Goal: Task Accomplishment & Management: Use online tool/utility

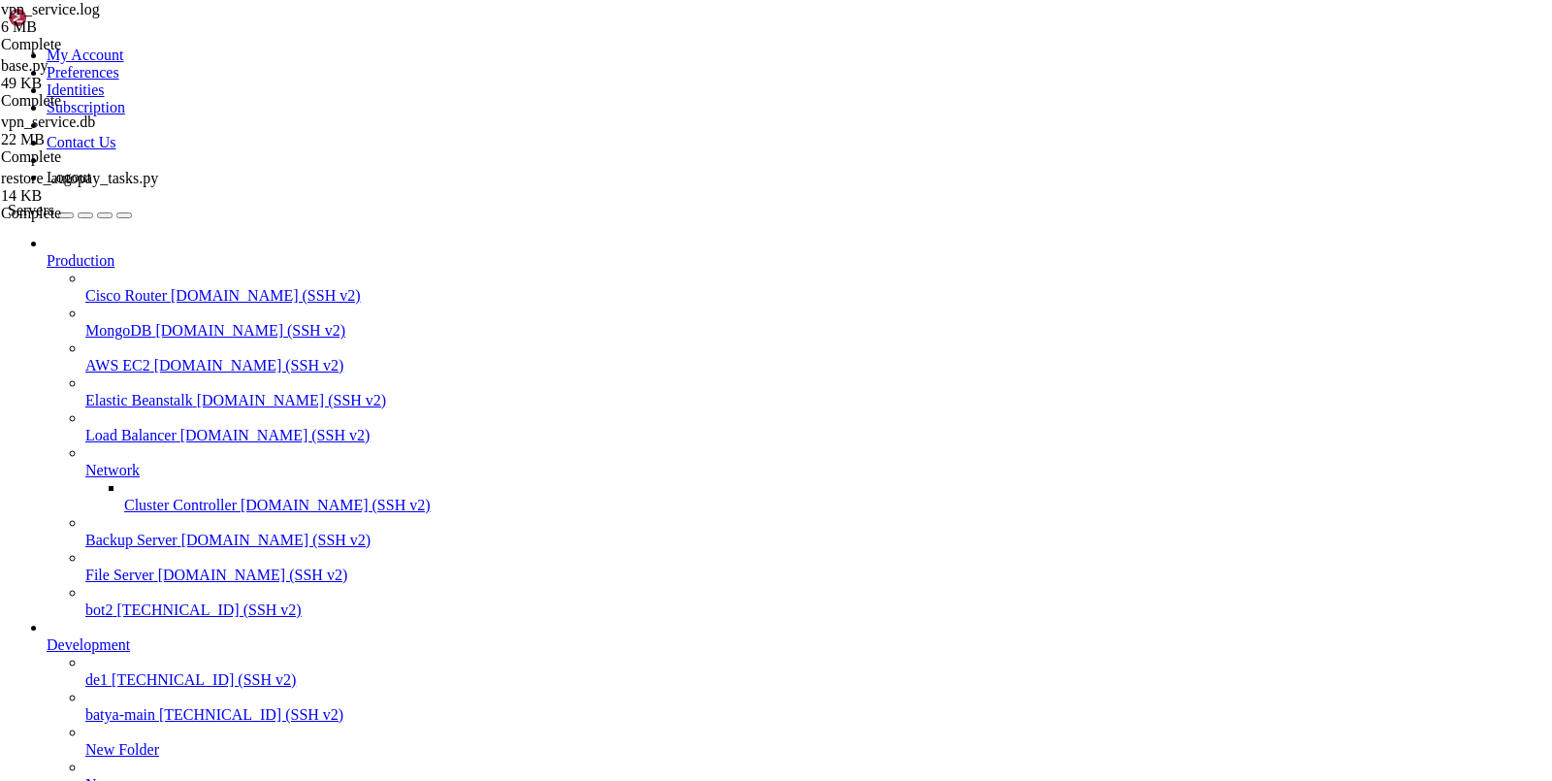
scroll to position [17516, 0]
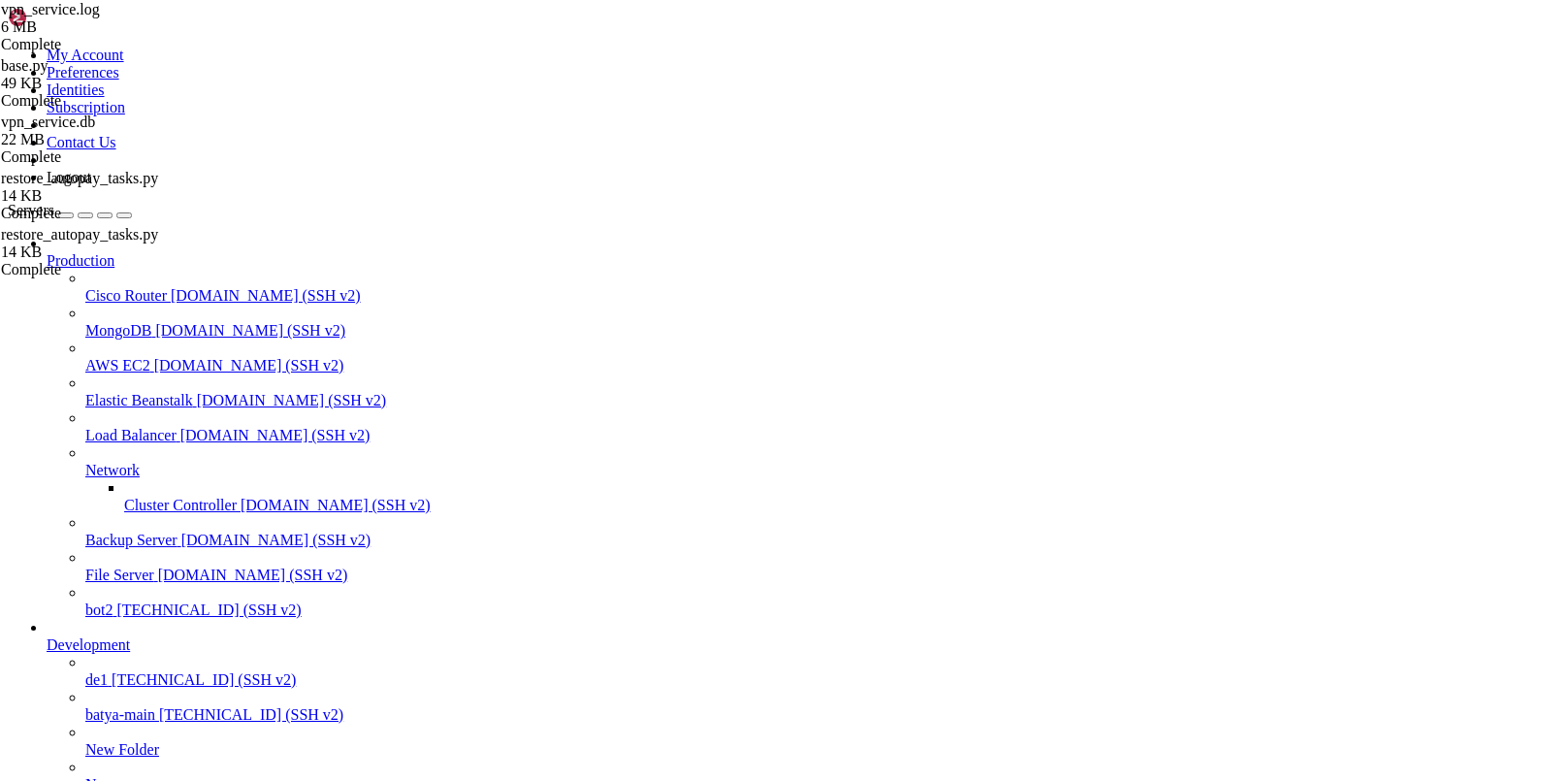
drag, startPoint x: 682, startPoint y: 1424, endPoint x: 414, endPoint y: 1419, distance: 267.7
copy x-row "python restore_autopay_tasks.py"
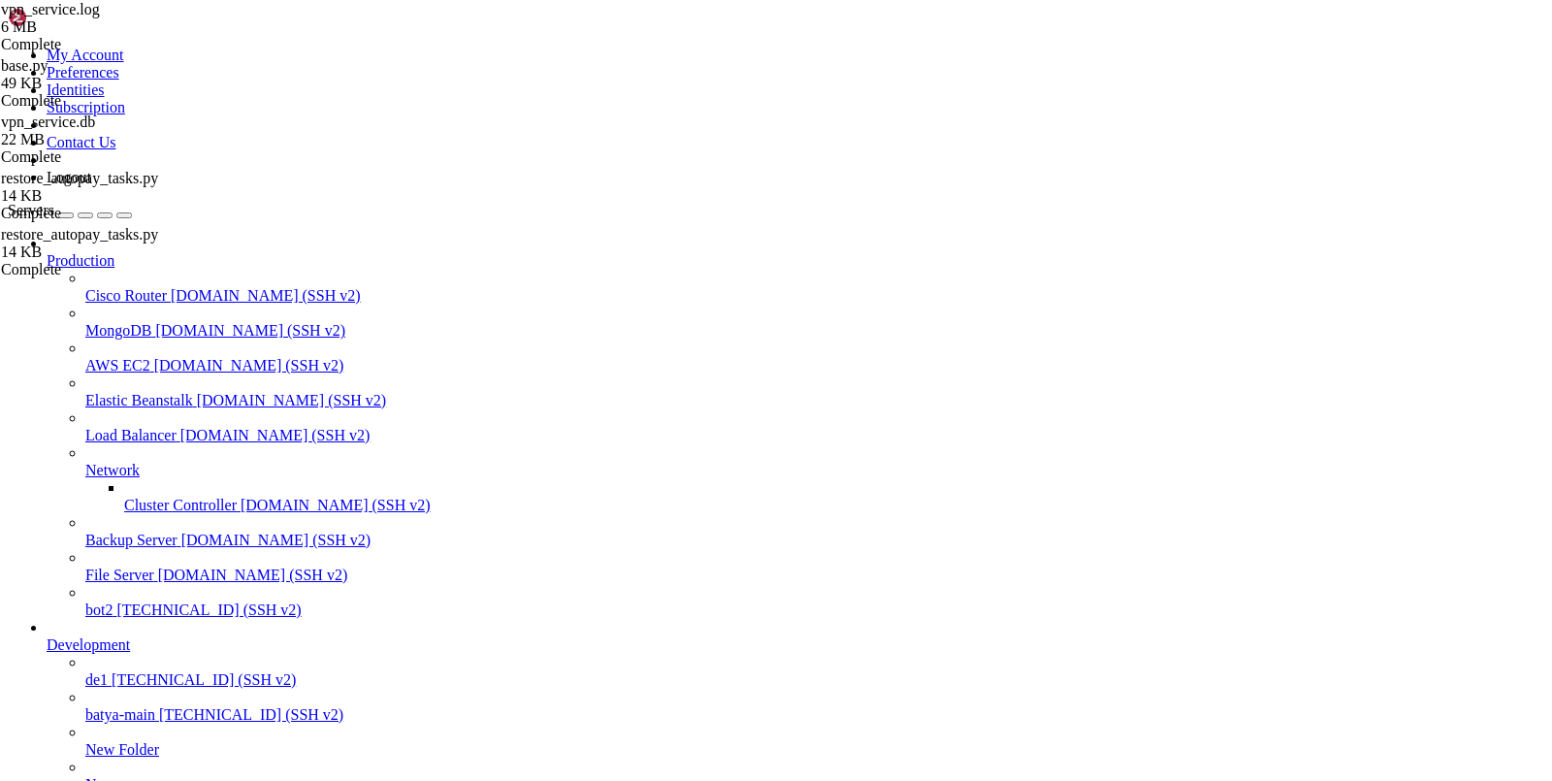
scroll to position [51270, 0]
drag, startPoint x: 530, startPoint y: 1802, endPoint x: 18, endPoint y: 1645, distance: 535.6
copy div "📈 === ИТОГИ ВОССТАНОВЛЕНИЯ === ✅ УСПЕШНО ВОССТАНОВЛЕНО: 55 ❌ ОШИБОК: 0 📊 ВСЕГО …"
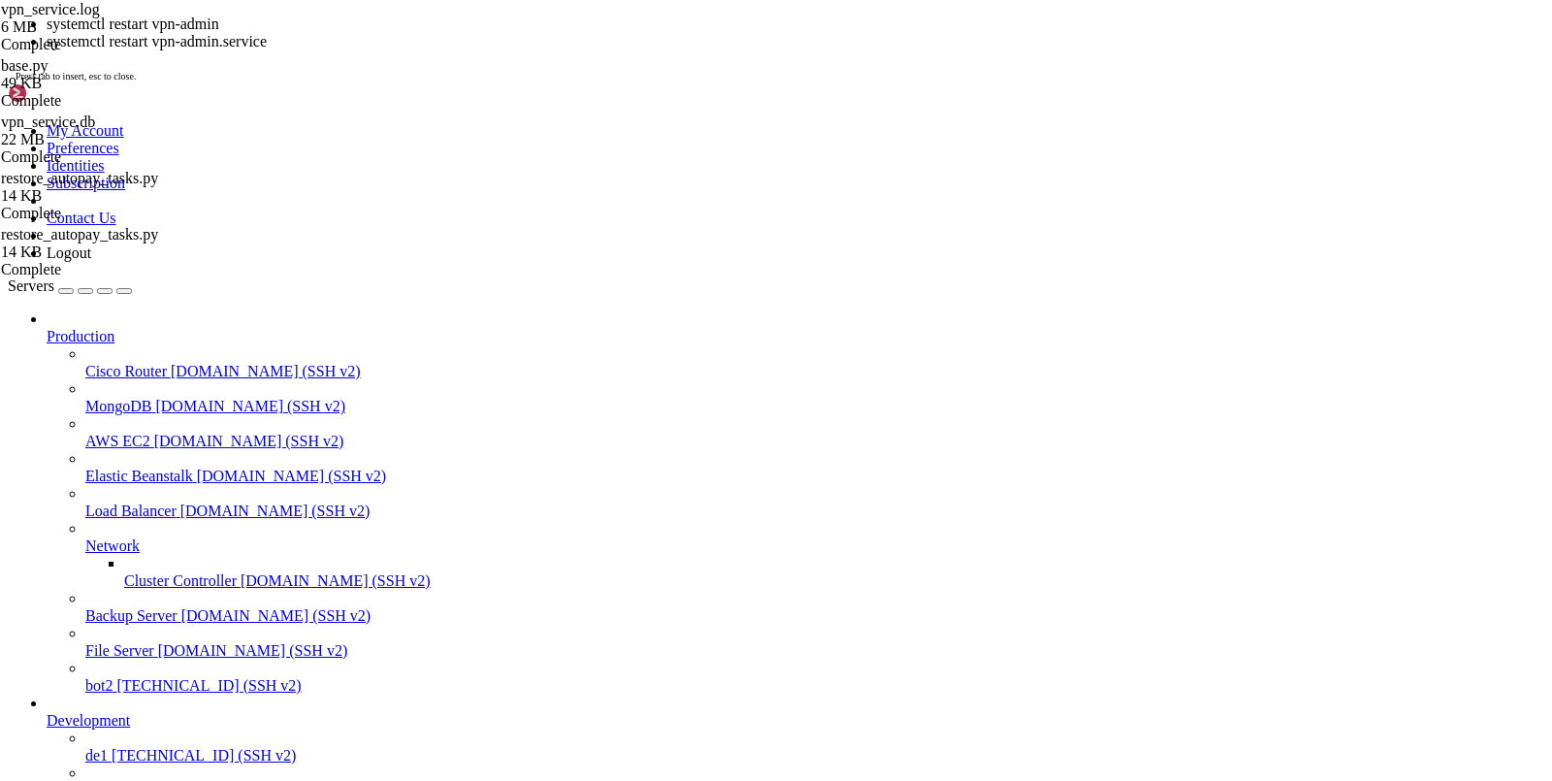
scroll to position [51286, 0]
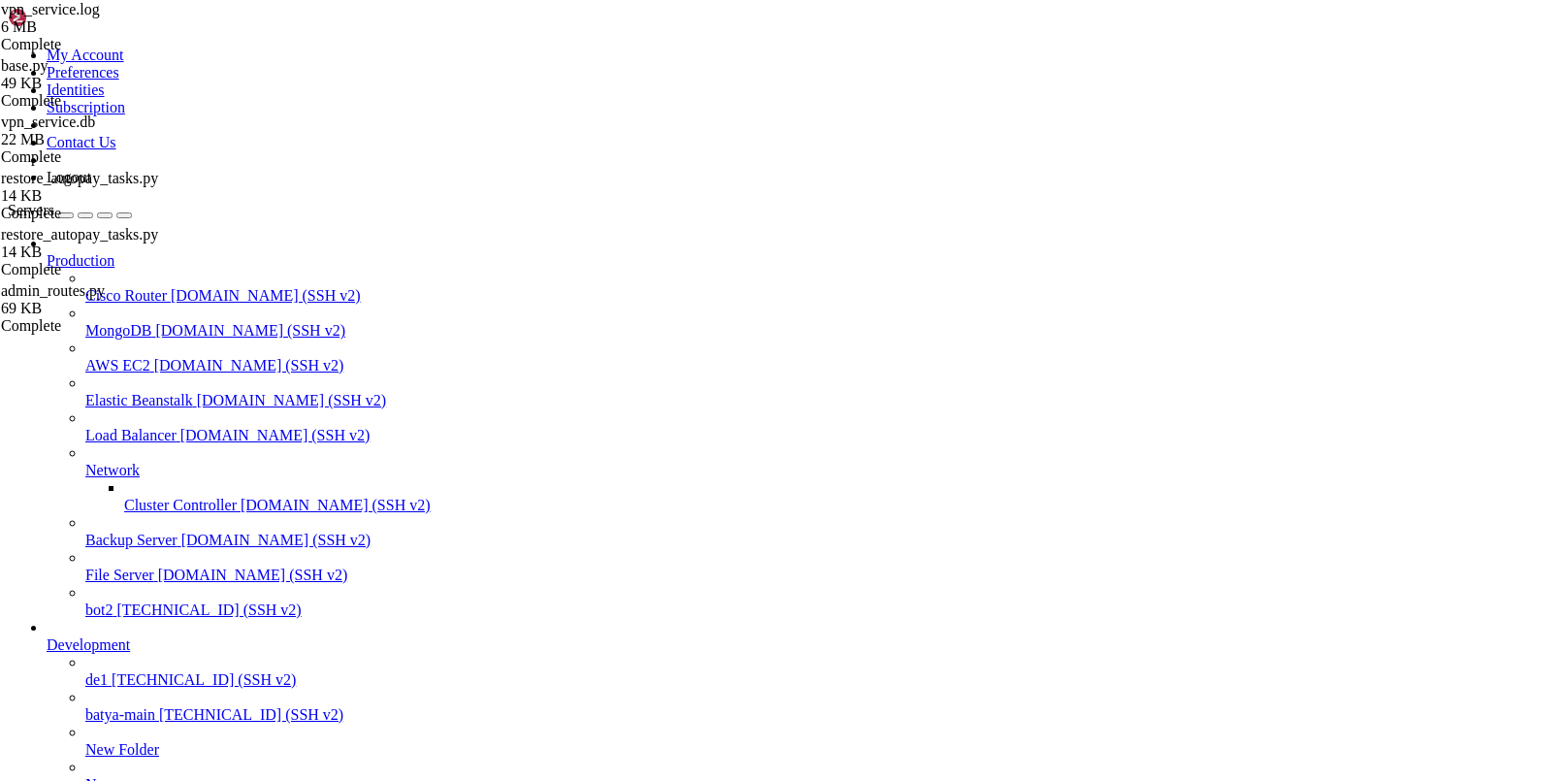
scroll to position [325, 0]
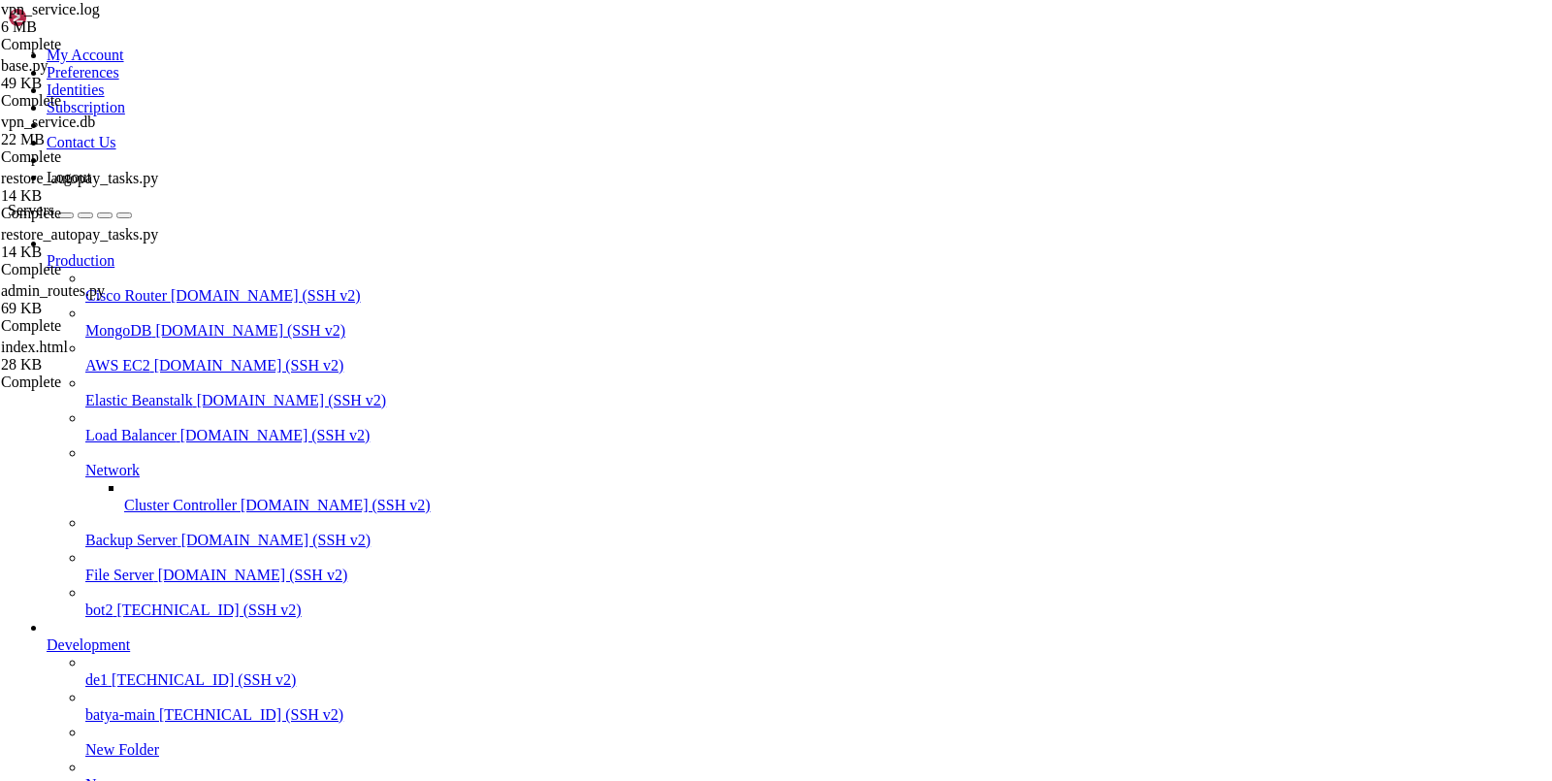
type input "/var/service/vpn-no-yk"
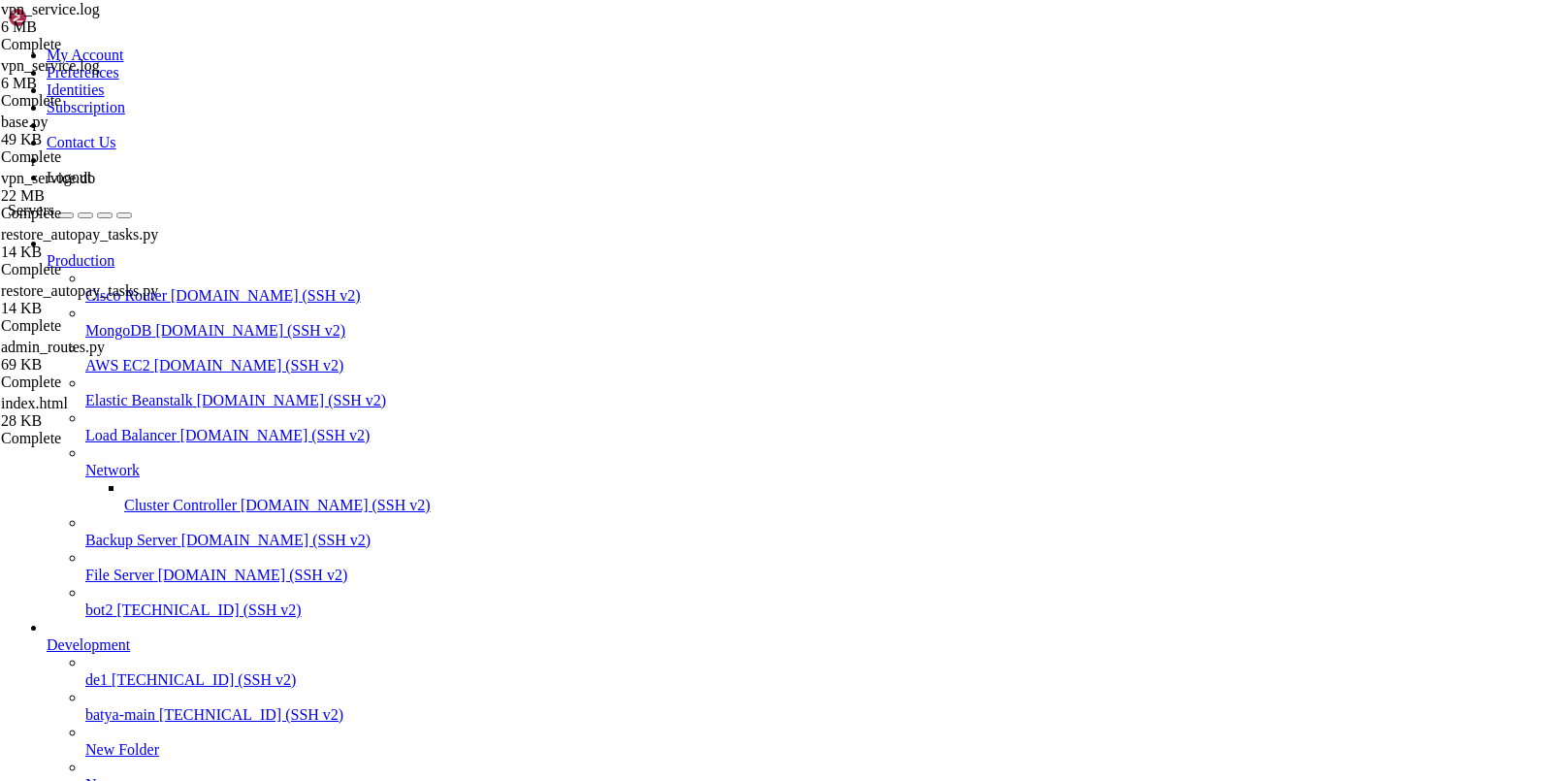
scroll to position [633, 0]
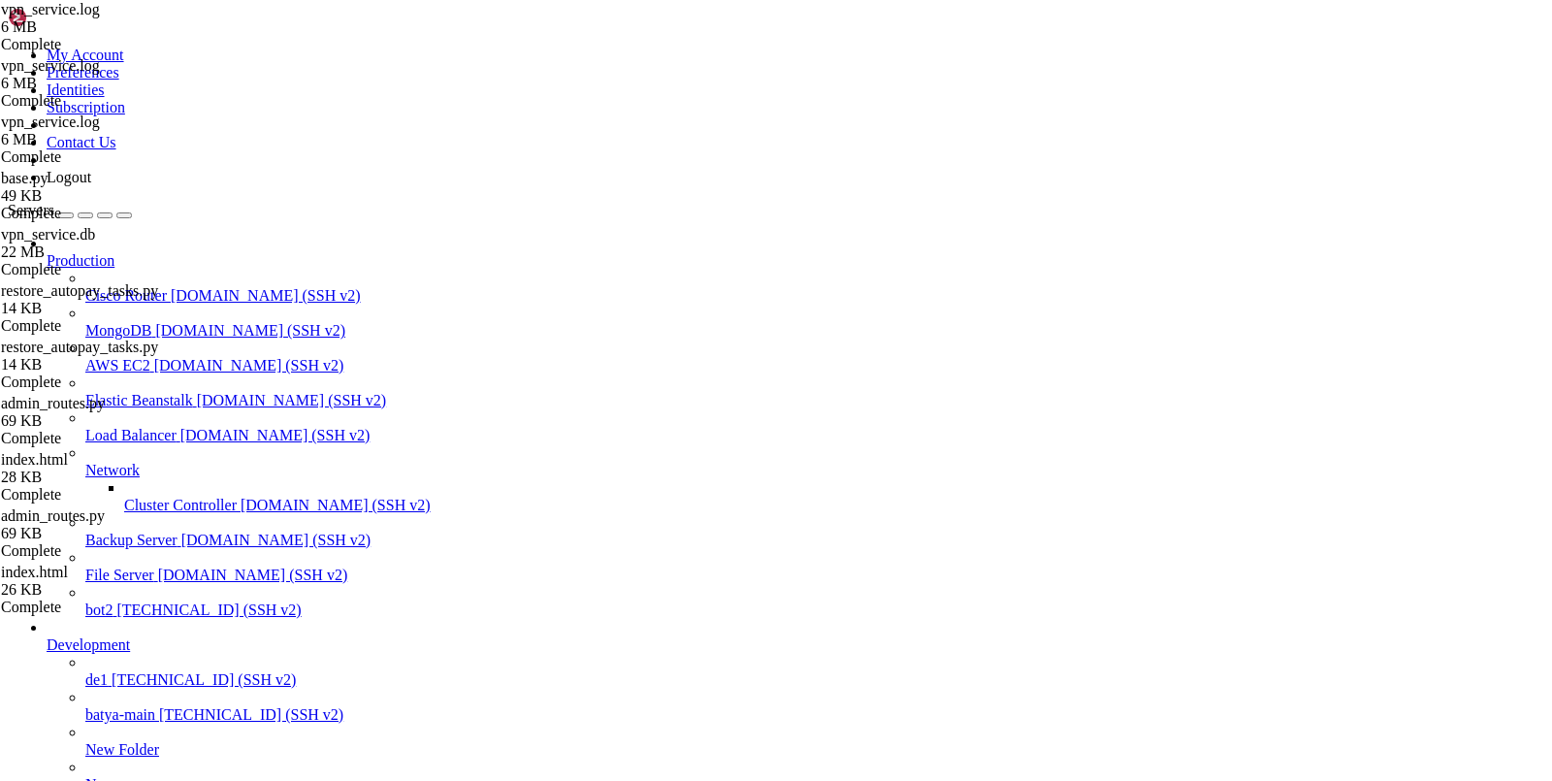
scroll to position [0, 0]
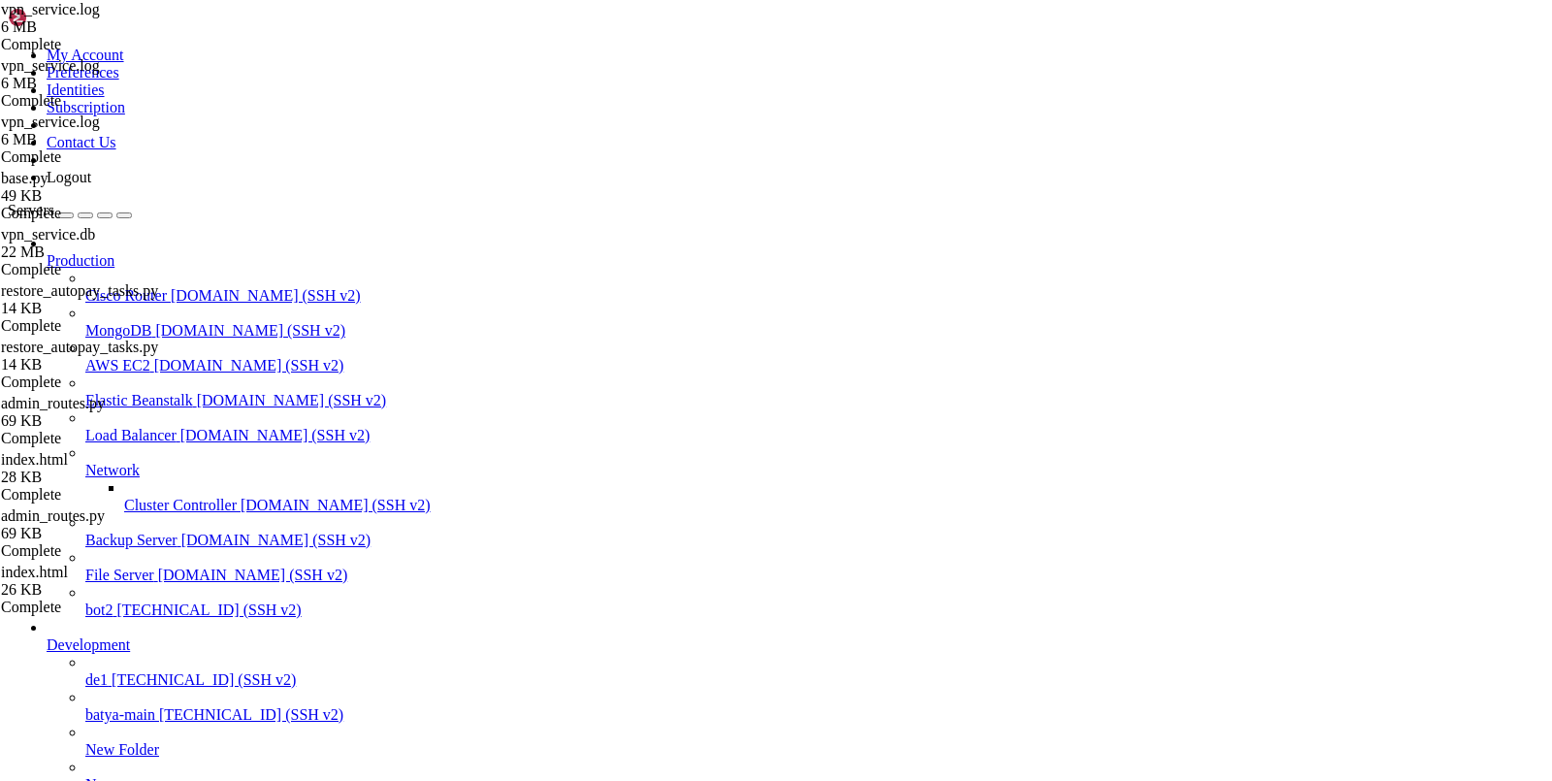
type input "/var/service/vpn-no-yk/templates"
